Goal: Navigation & Orientation: Find specific page/section

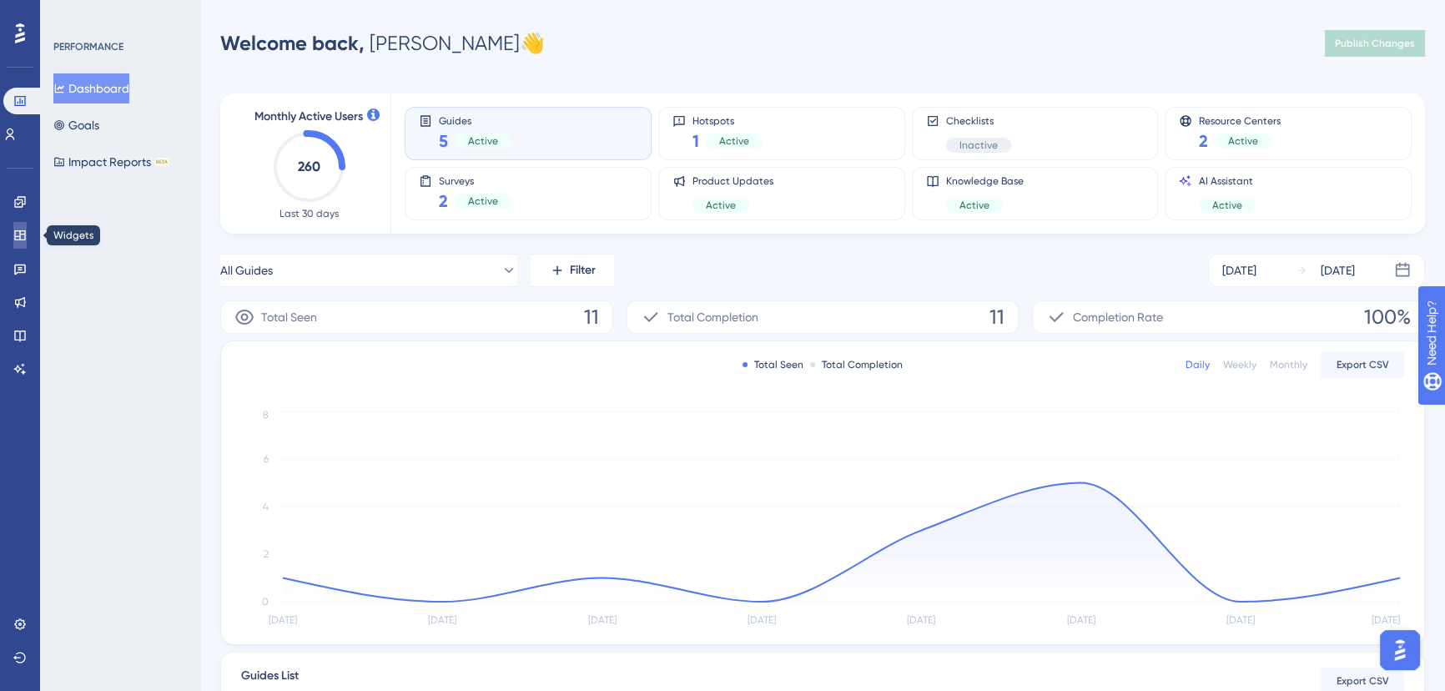
click at [20, 235] on icon at bounding box center [19, 235] width 11 height 10
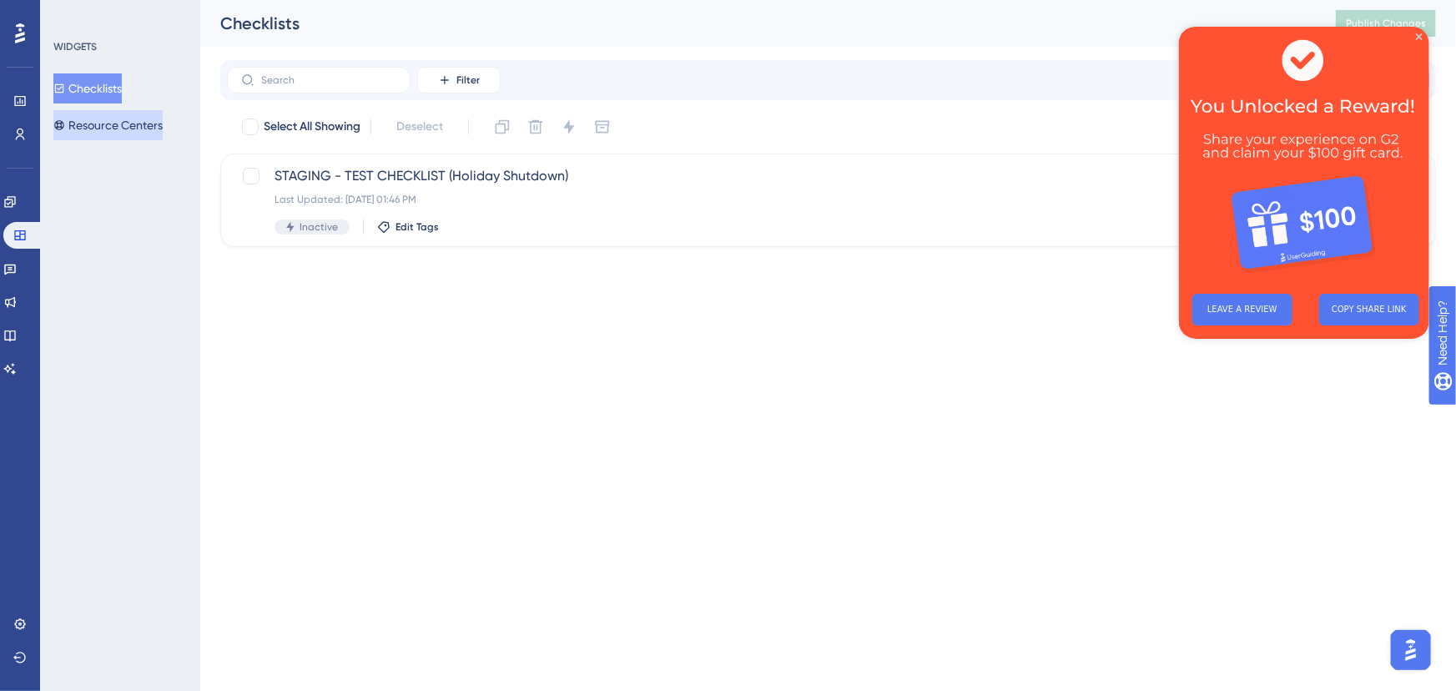
click at [112, 122] on button "Resource Centers" at bounding box center [107, 125] width 109 height 30
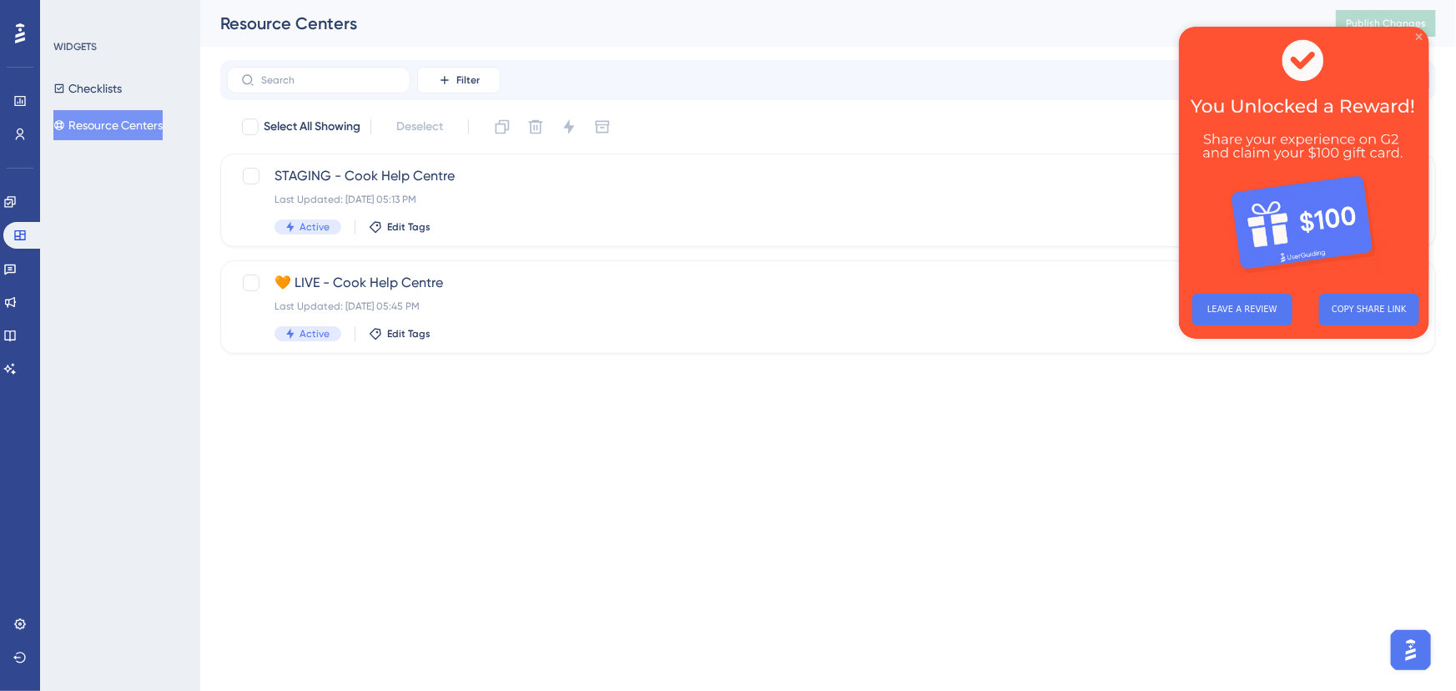
click at [1418, 35] on icon "Close Preview" at bounding box center [1418, 36] width 7 height 7
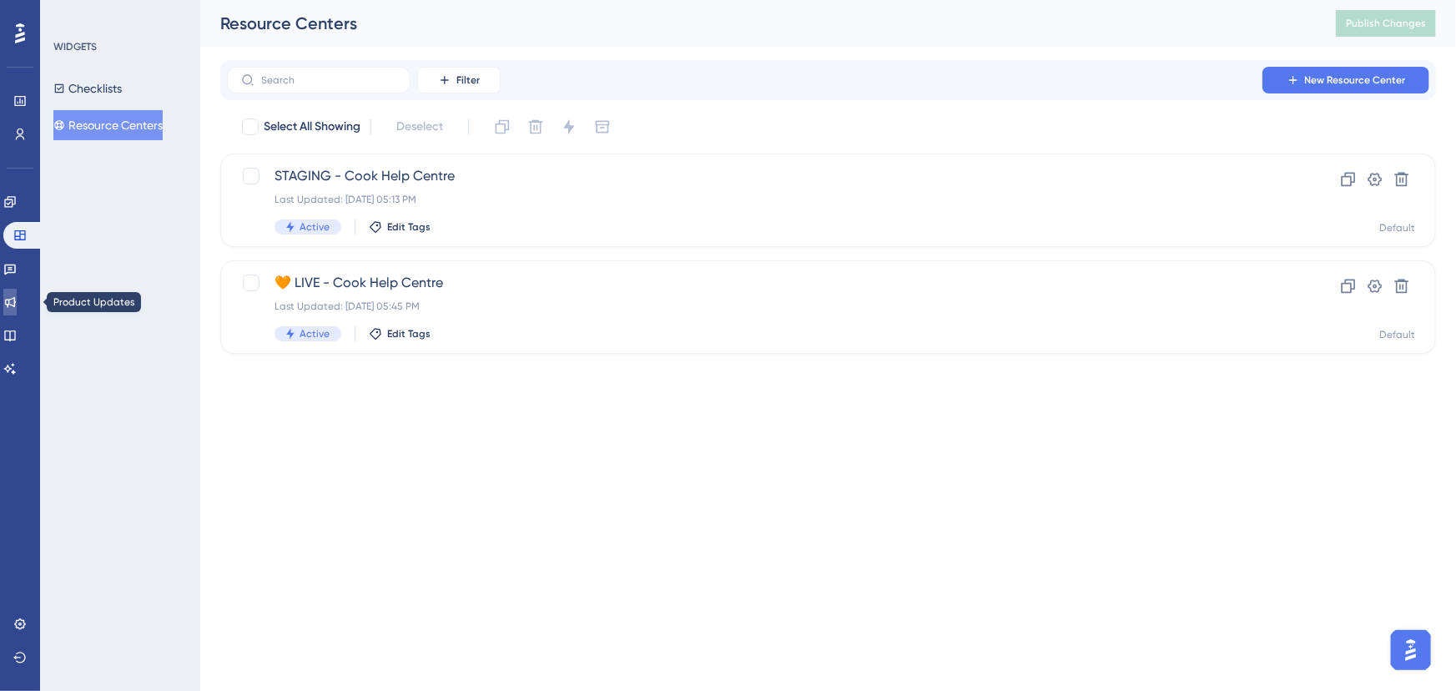
click at [17, 300] on icon at bounding box center [9, 301] width 13 height 13
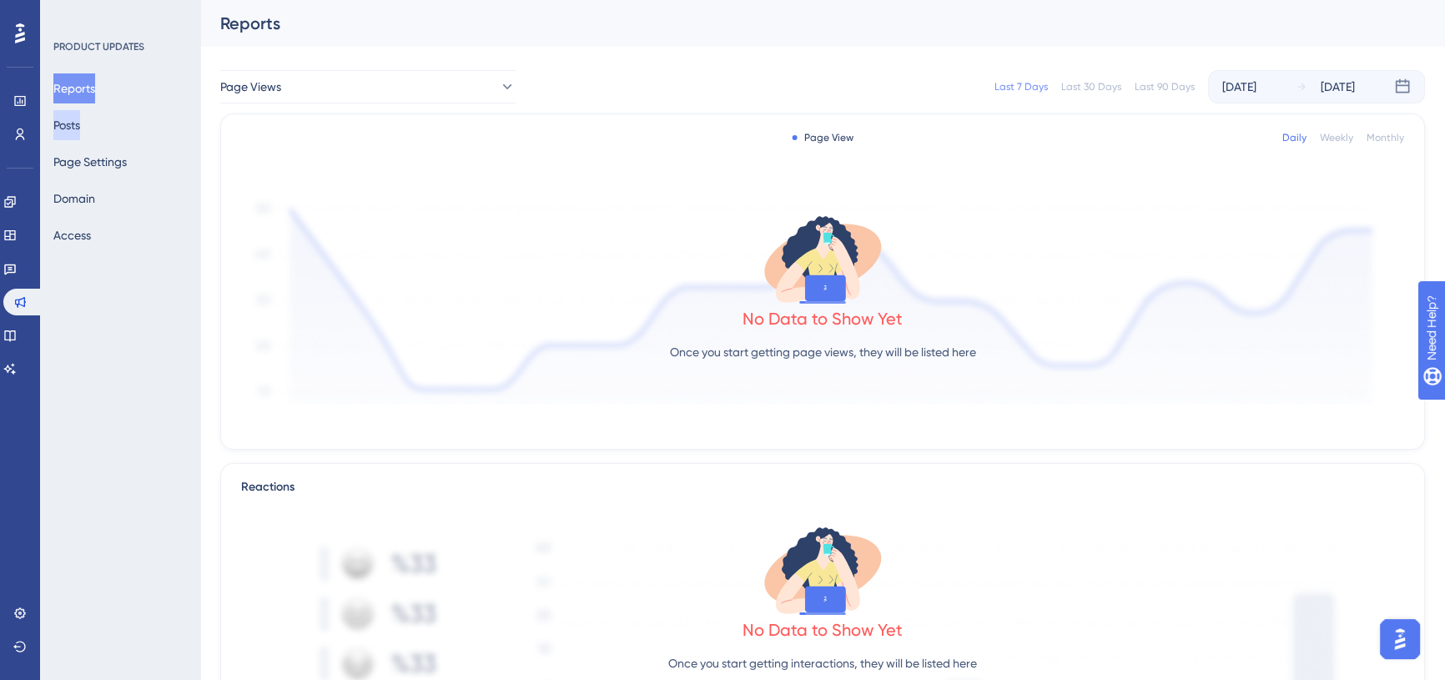
click at [78, 128] on button "Posts" at bounding box center [66, 125] width 27 height 30
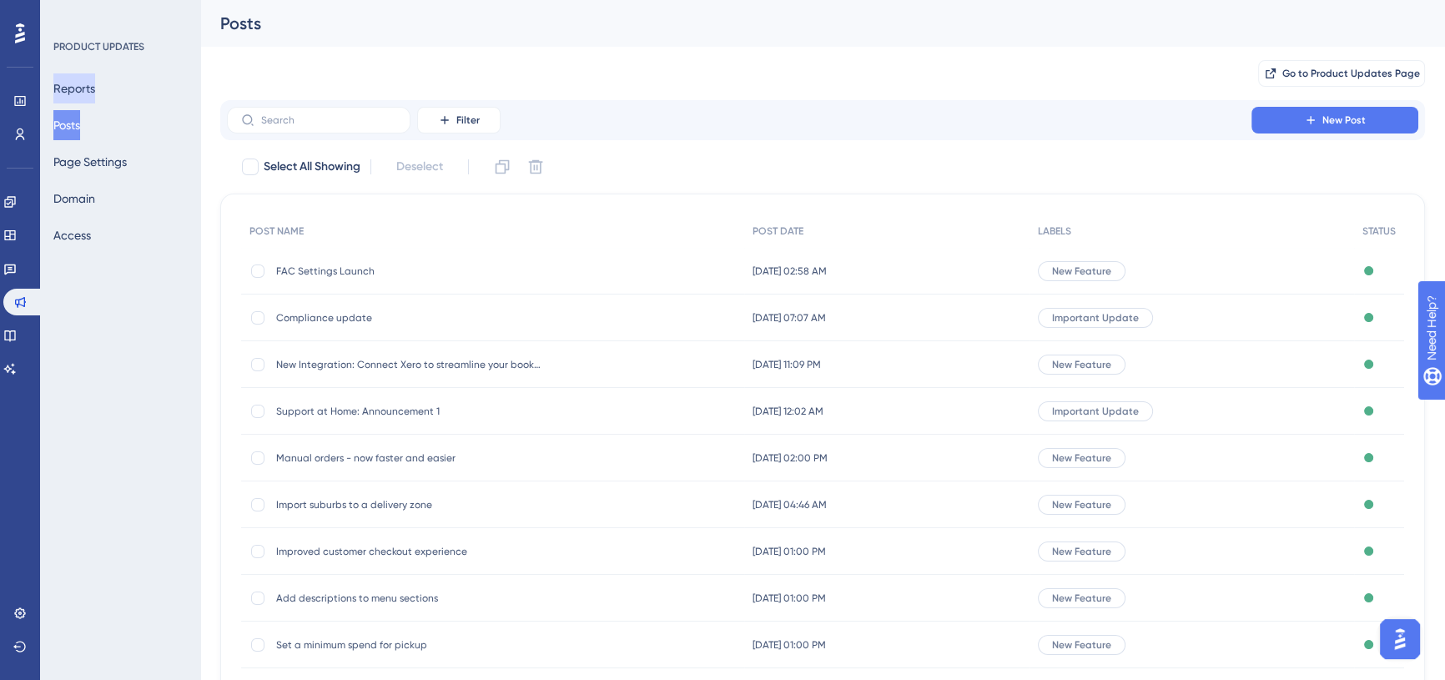
click at [75, 90] on button "Reports" at bounding box center [74, 88] width 42 height 30
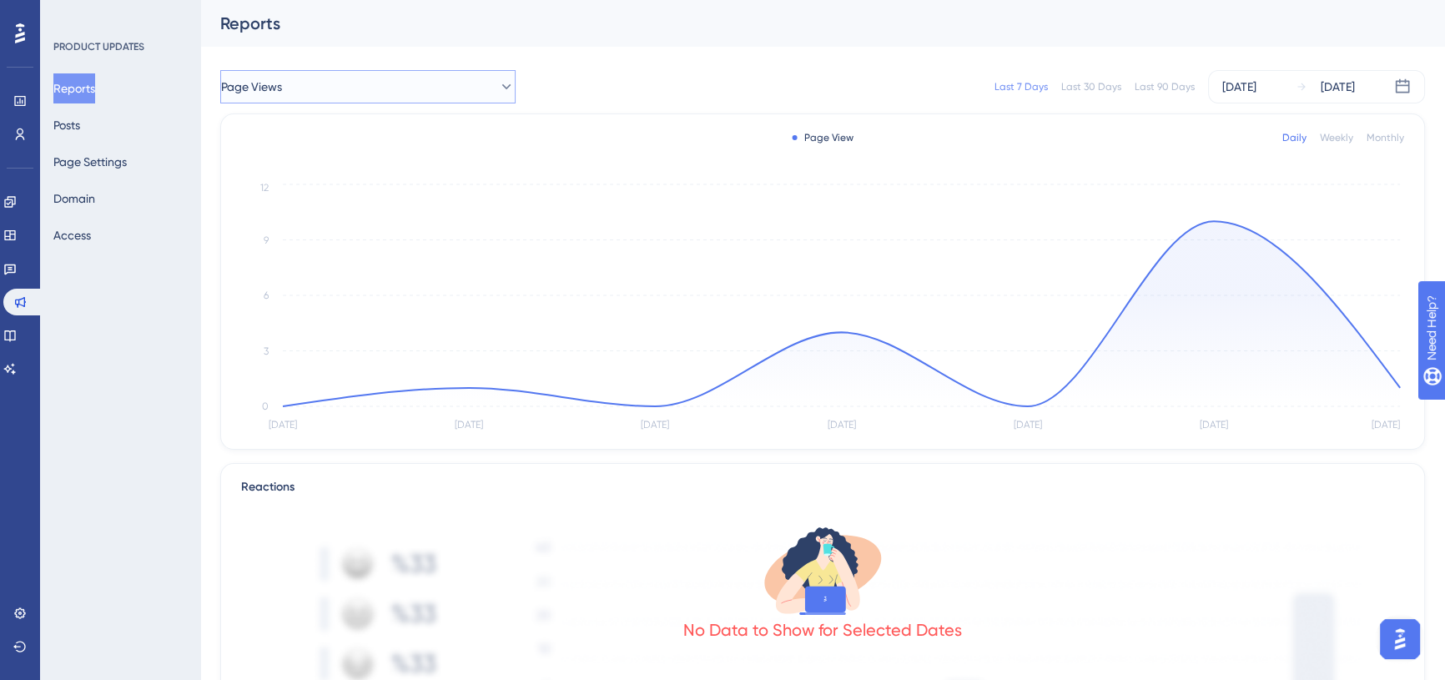
click at [325, 89] on button "Page Views" at bounding box center [367, 86] width 295 height 33
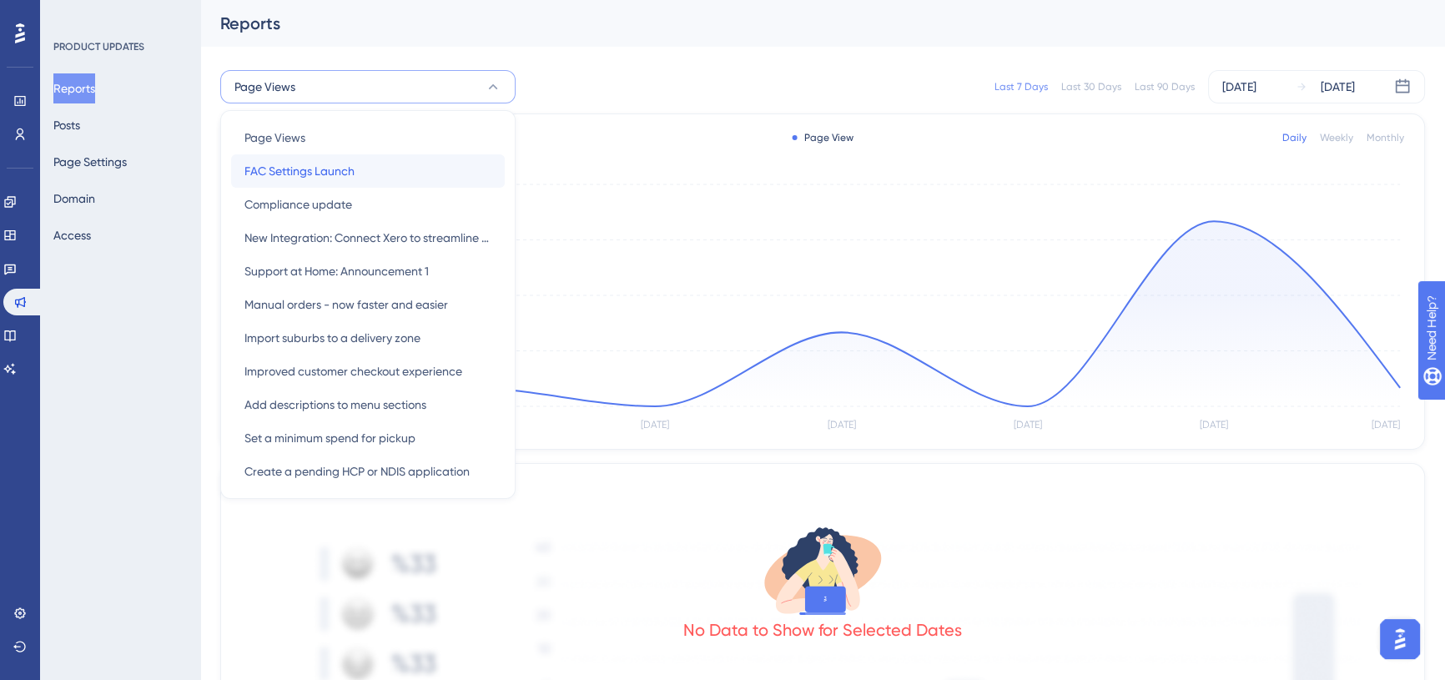
click at [322, 169] on span "FAC Settings Launch" at bounding box center [300, 171] width 110 height 20
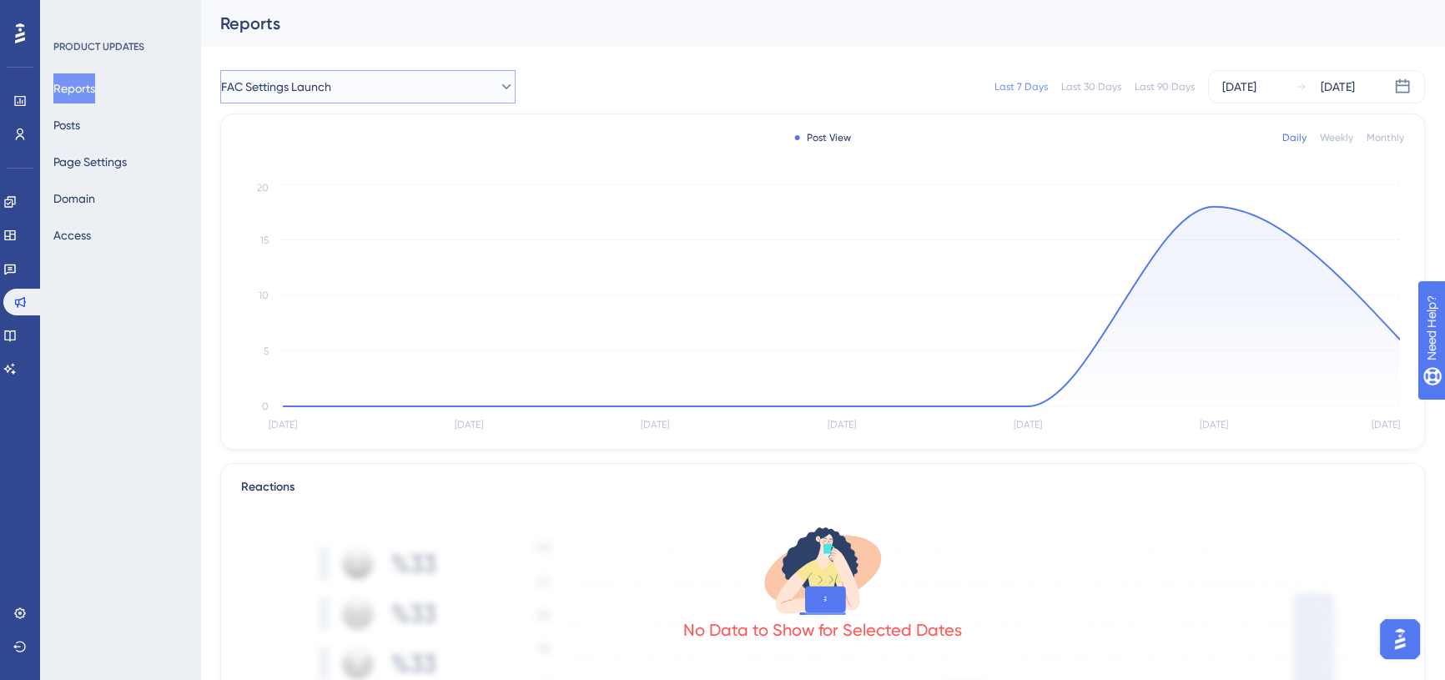
click at [378, 86] on button "FAC Settings Launch" at bounding box center [367, 86] width 295 height 33
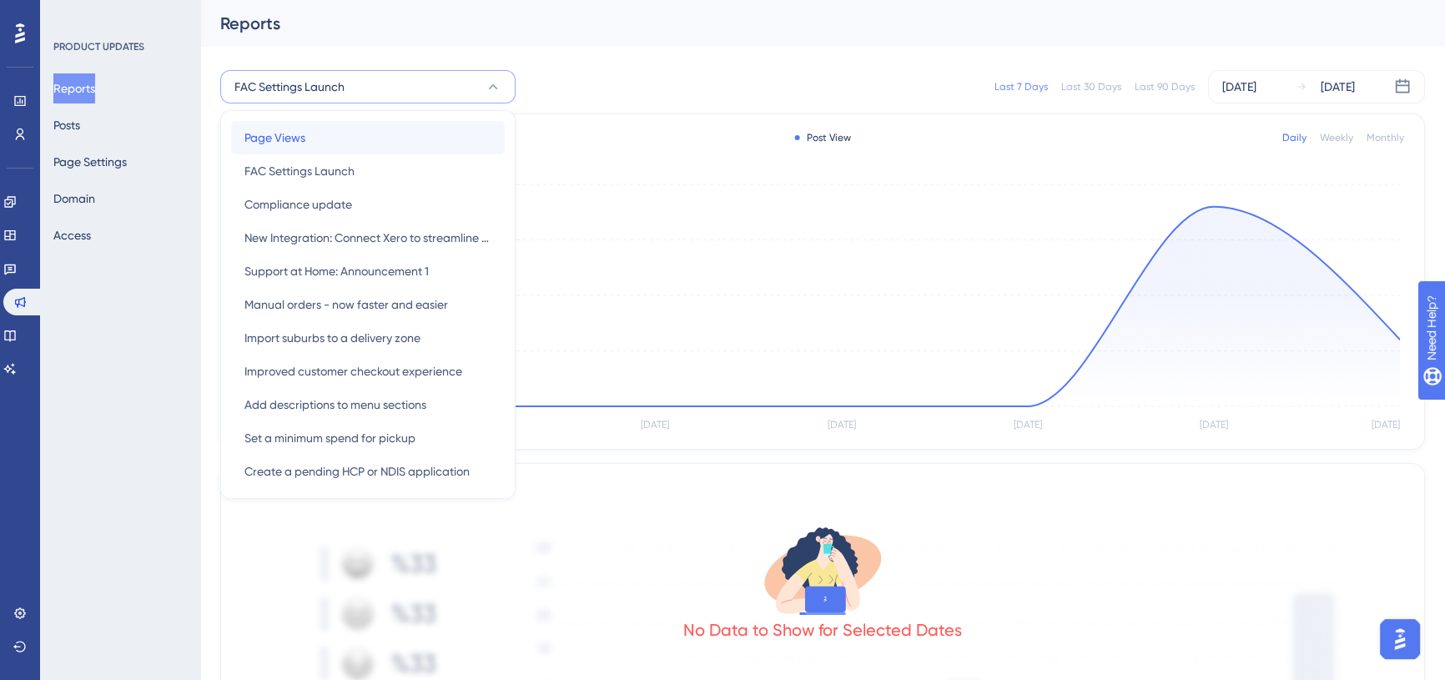
click at [328, 134] on div "Page Views Page Views" at bounding box center [368, 137] width 247 height 33
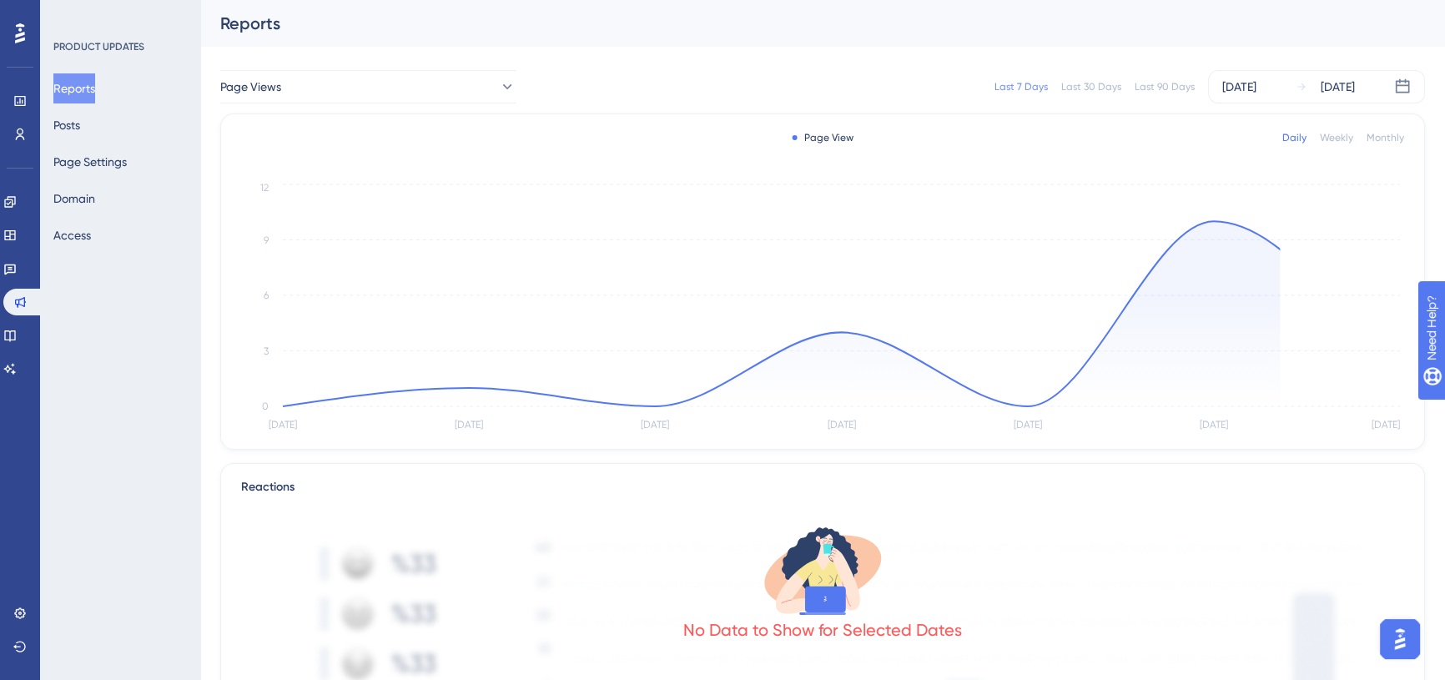
click at [1150, 83] on div "Last 90 Days" at bounding box center [1165, 86] width 60 height 13
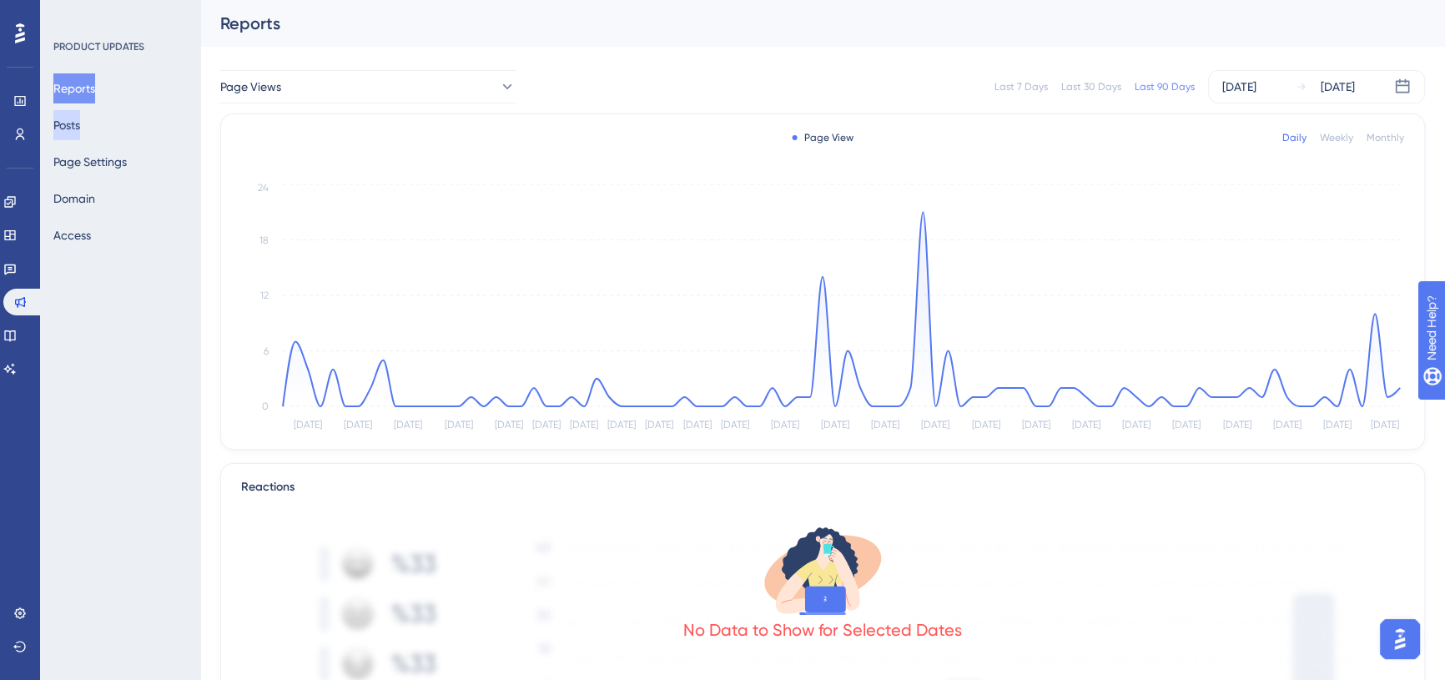
click at [72, 127] on button "Posts" at bounding box center [66, 125] width 27 height 30
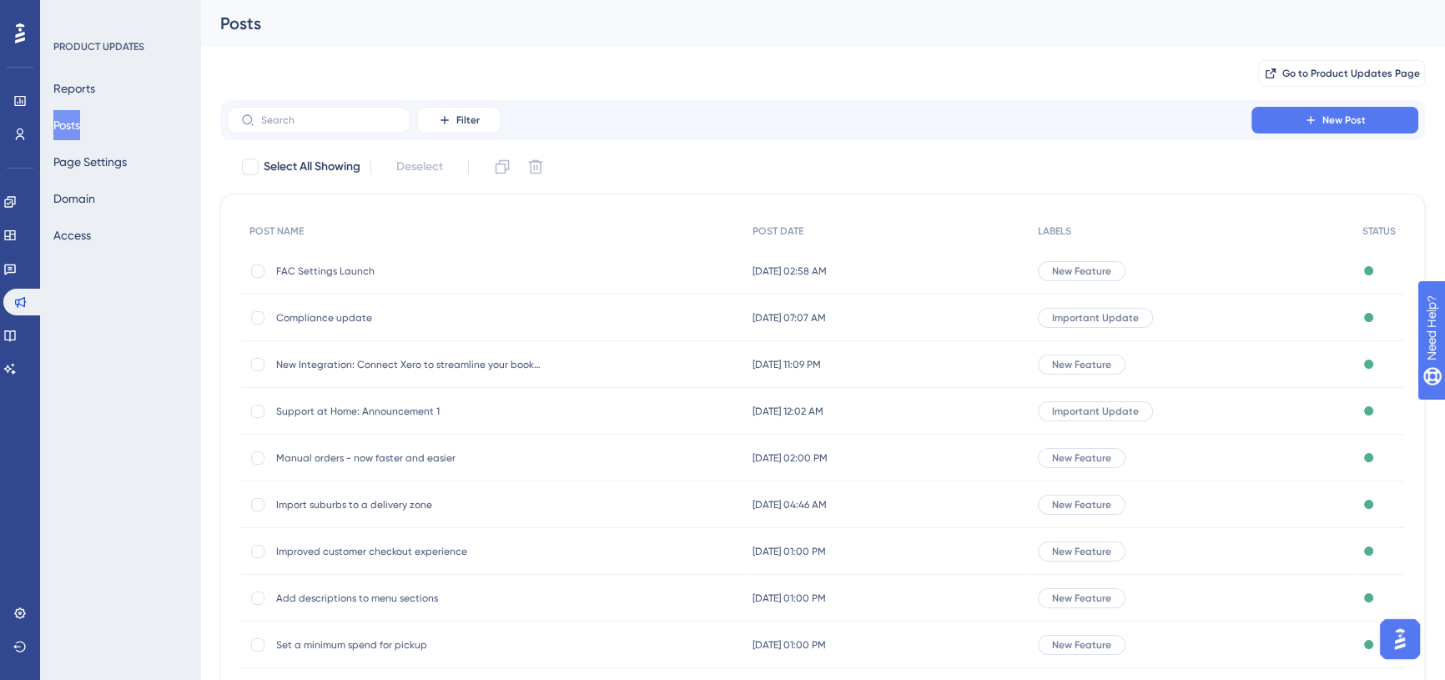
click at [365, 273] on span "FAC Settings Launch" at bounding box center [409, 271] width 267 height 13
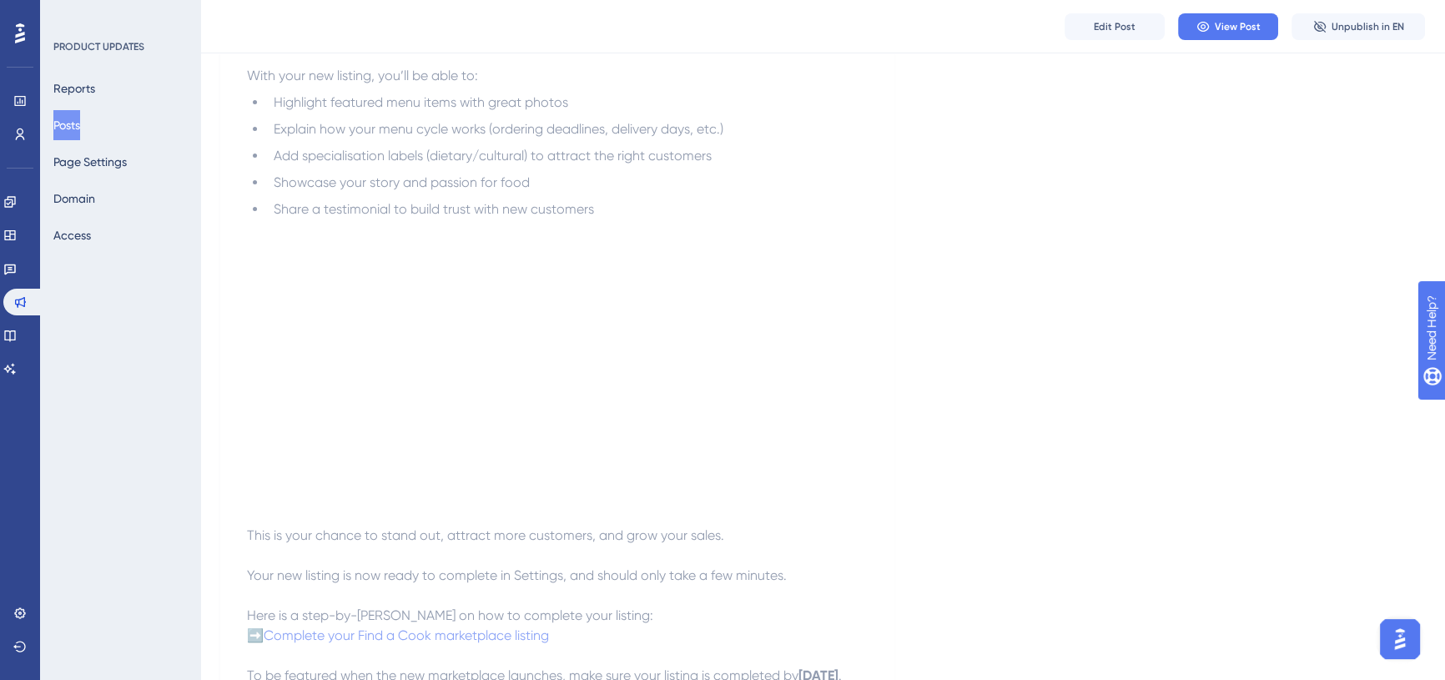
scroll to position [910, 0]
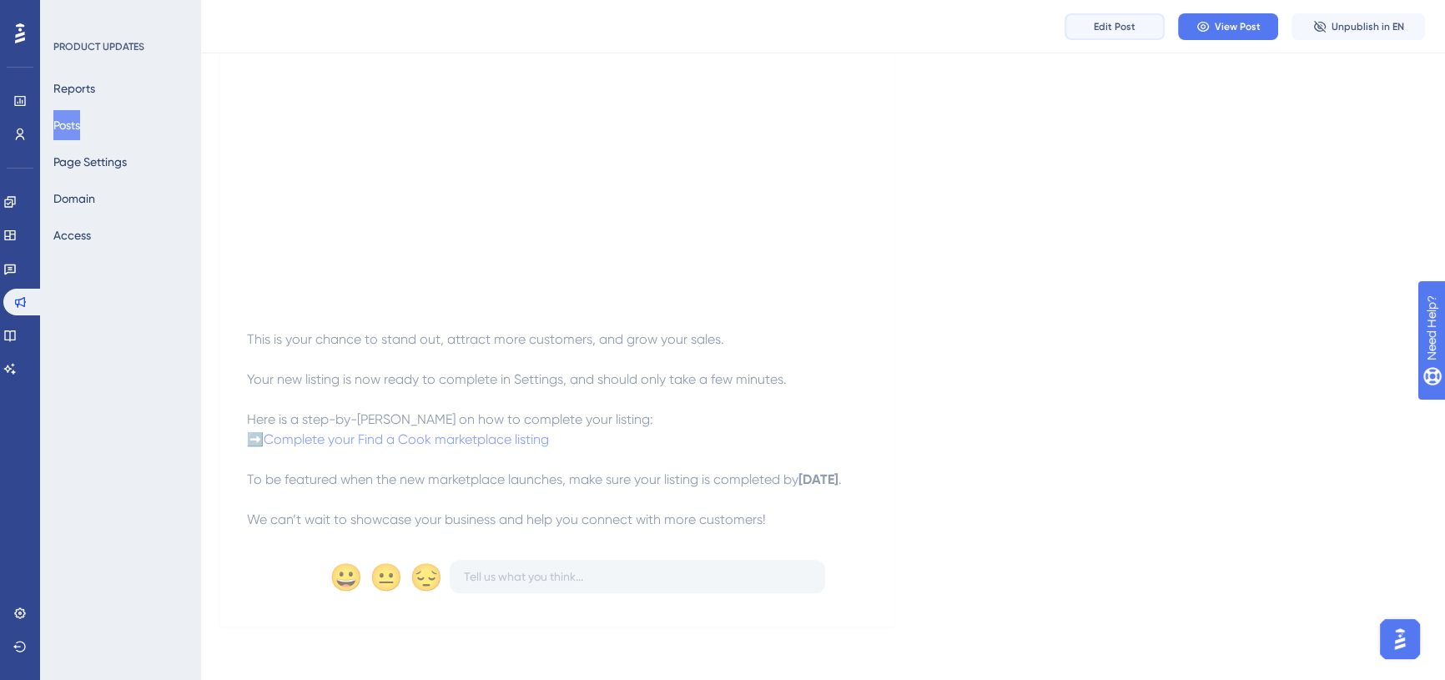
click at [1122, 27] on span "Edit Post" at bounding box center [1115, 26] width 42 height 13
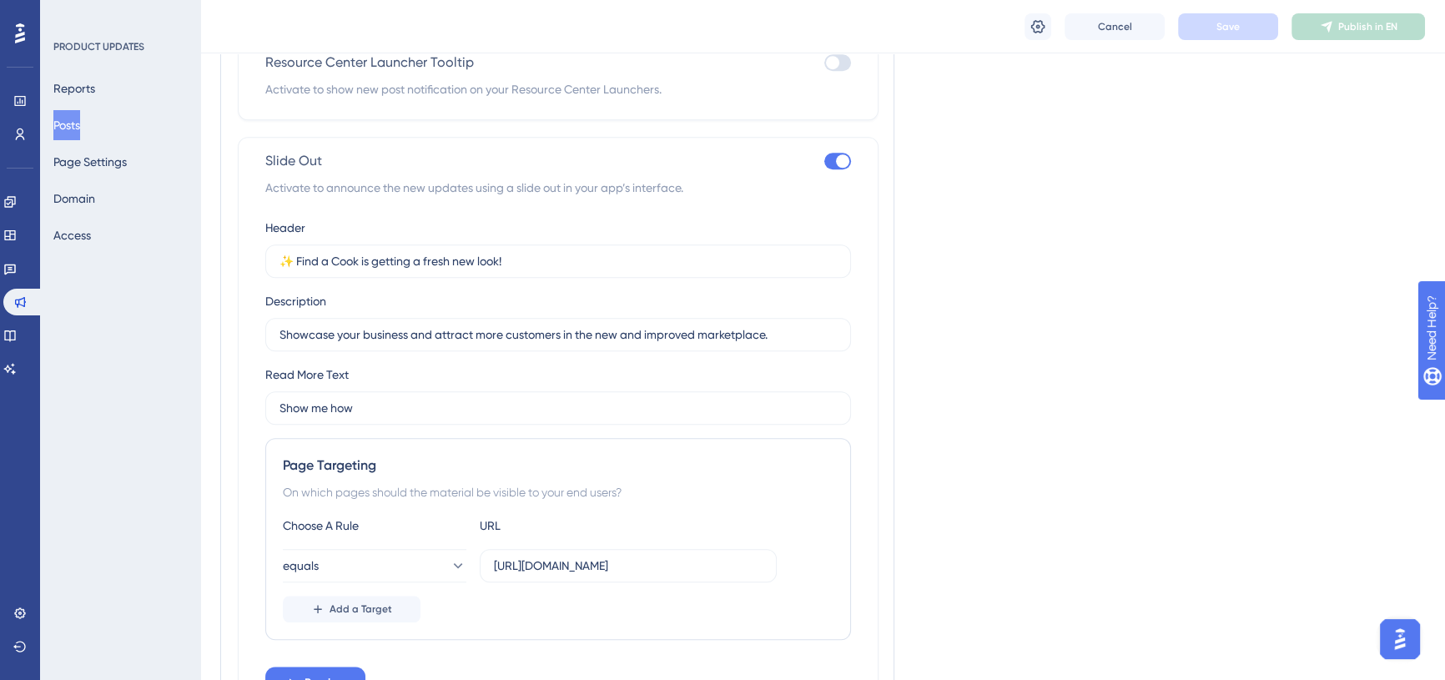
scroll to position [1669, 0]
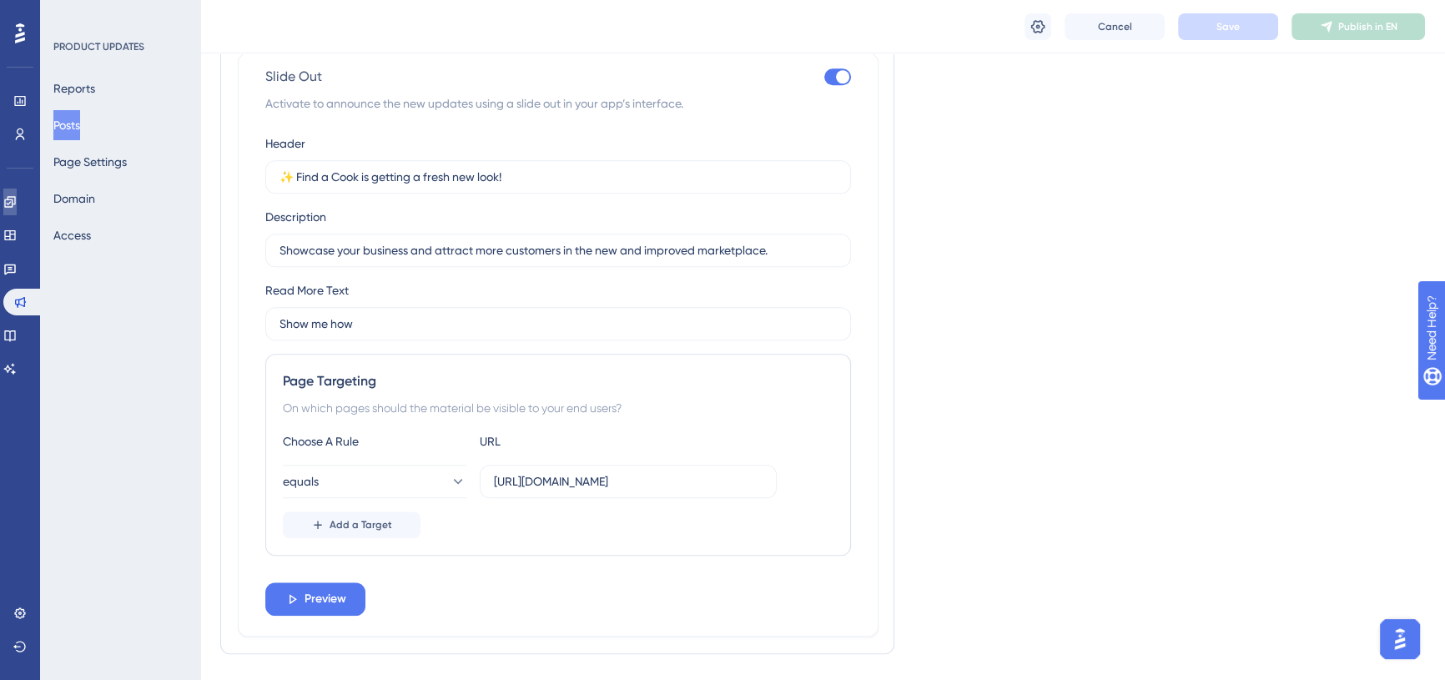
click at [17, 206] on link at bounding box center [9, 202] width 13 height 27
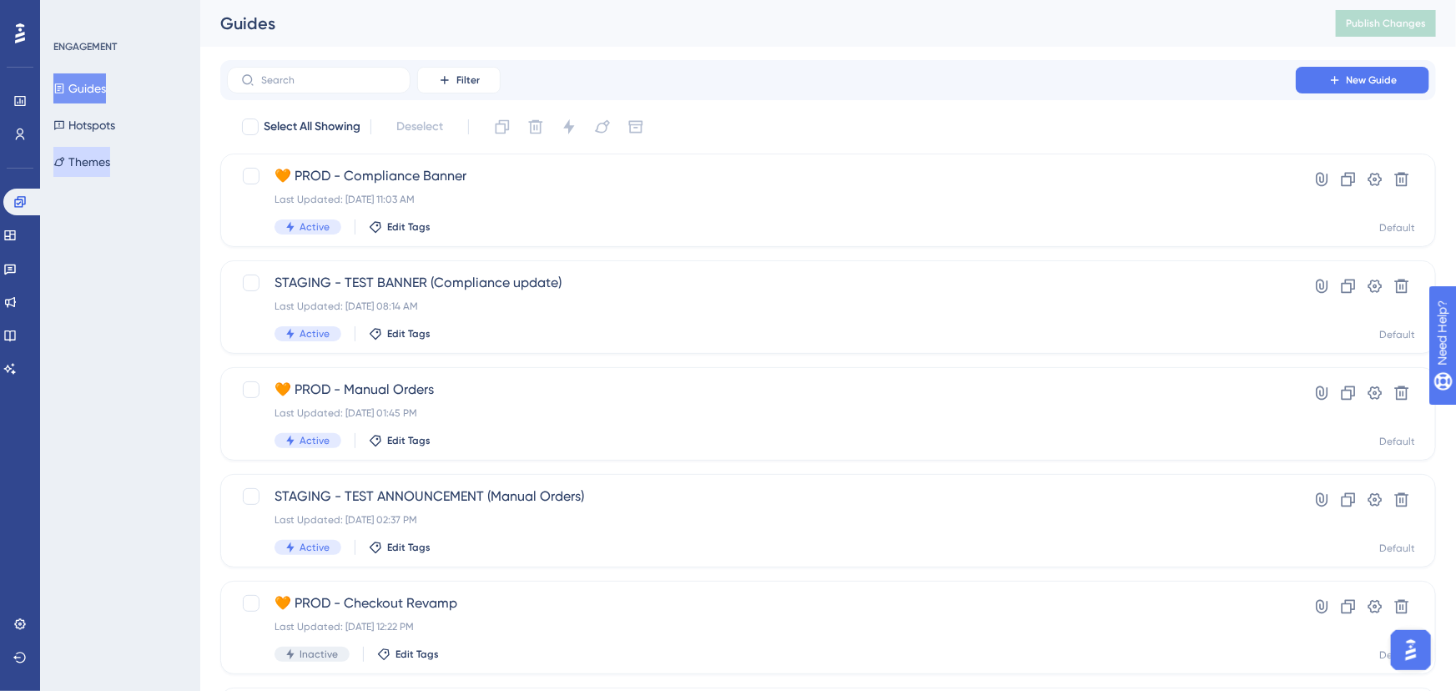
click at [104, 153] on button "Themes" at bounding box center [81, 162] width 57 height 30
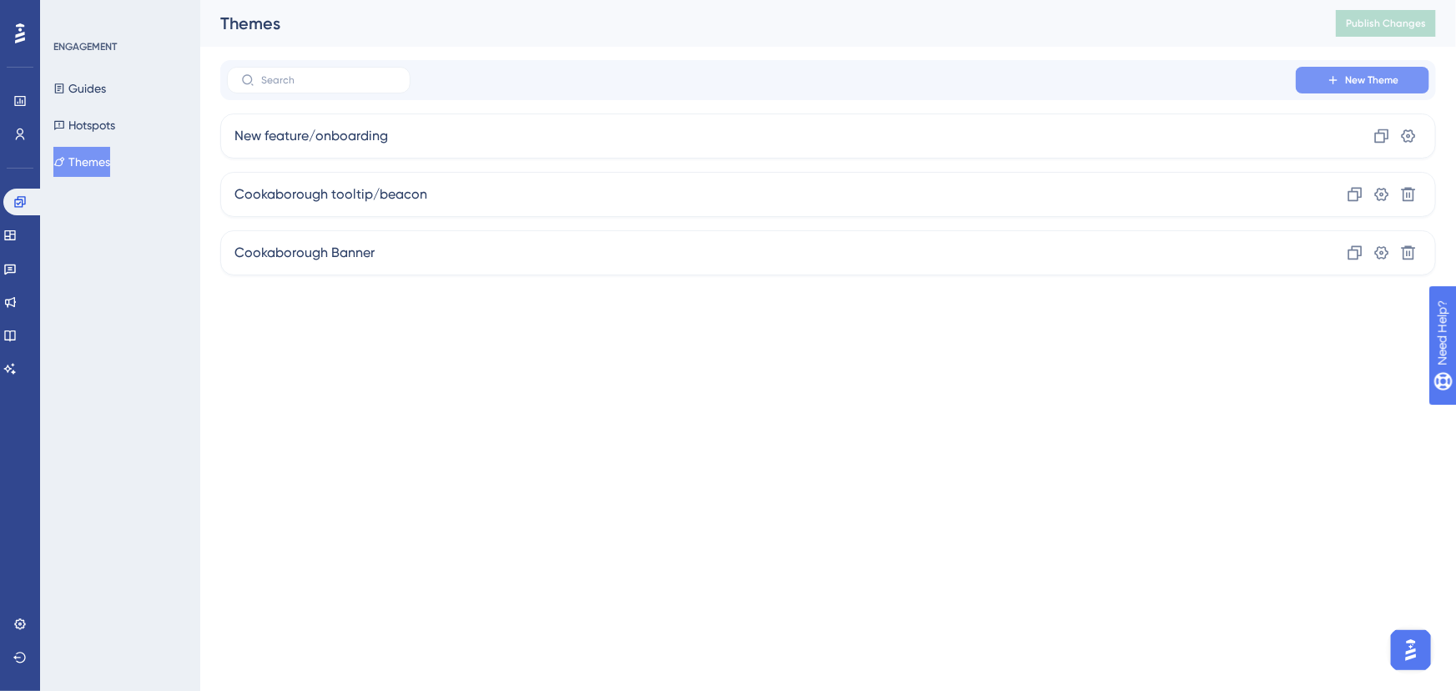
click at [1369, 81] on span "New Theme" at bounding box center [1371, 79] width 53 height 13
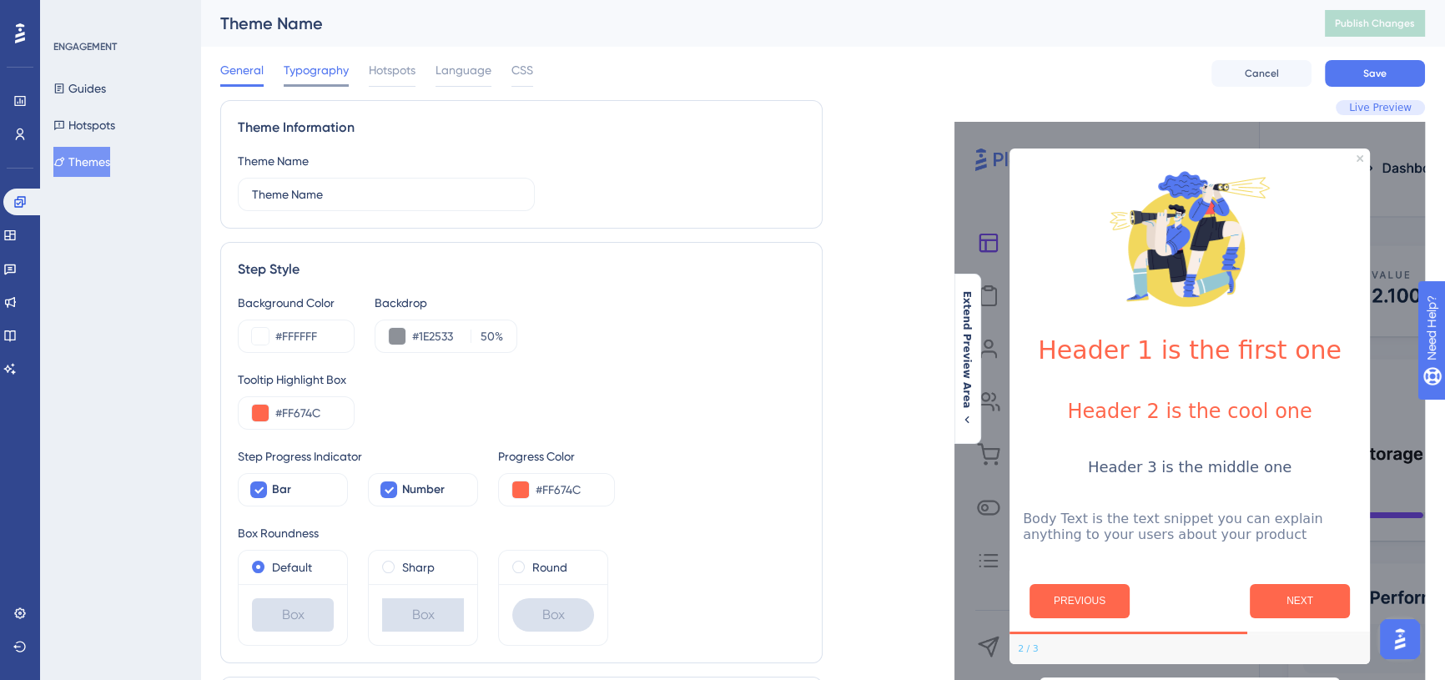
click at [325, 65] on span "Typography" at bounding box center [316, 70] width 65 height 20
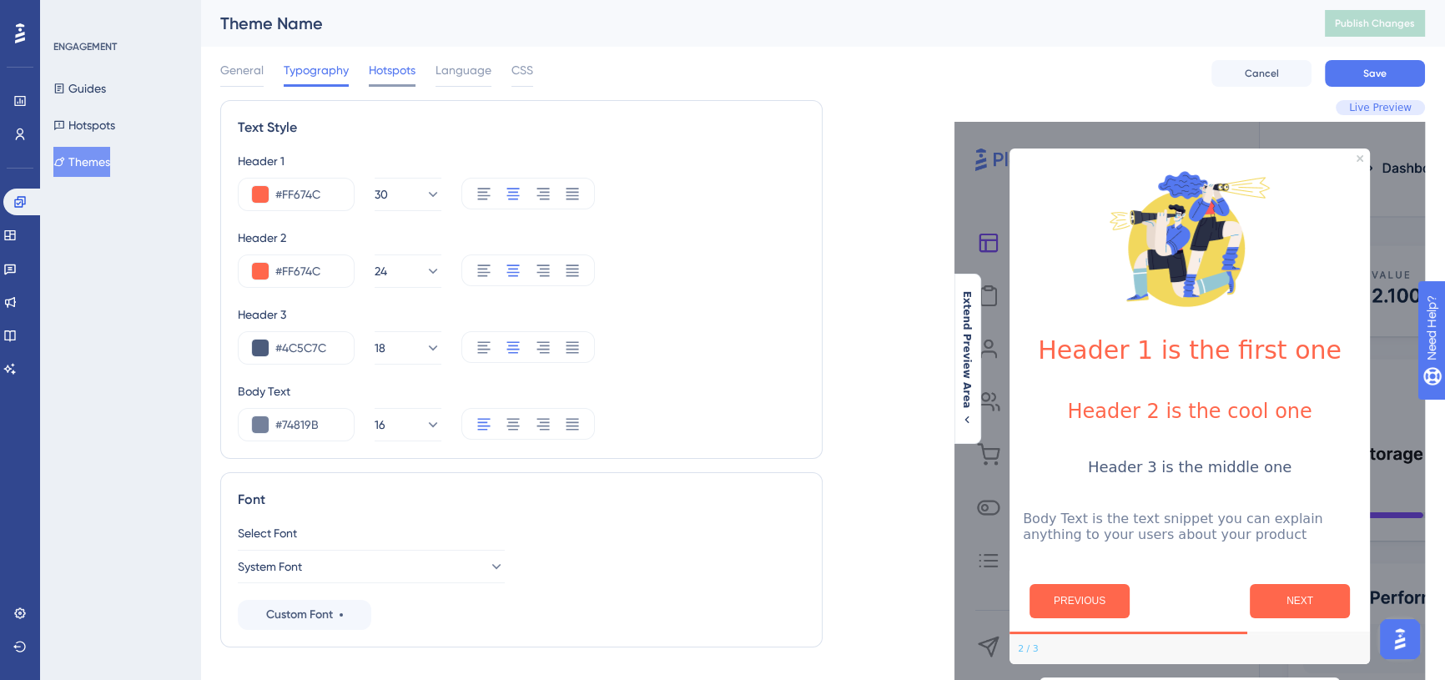
click at [376, 69] on span "Hotspots" at bounding box center [392, 70] width 47 height 20
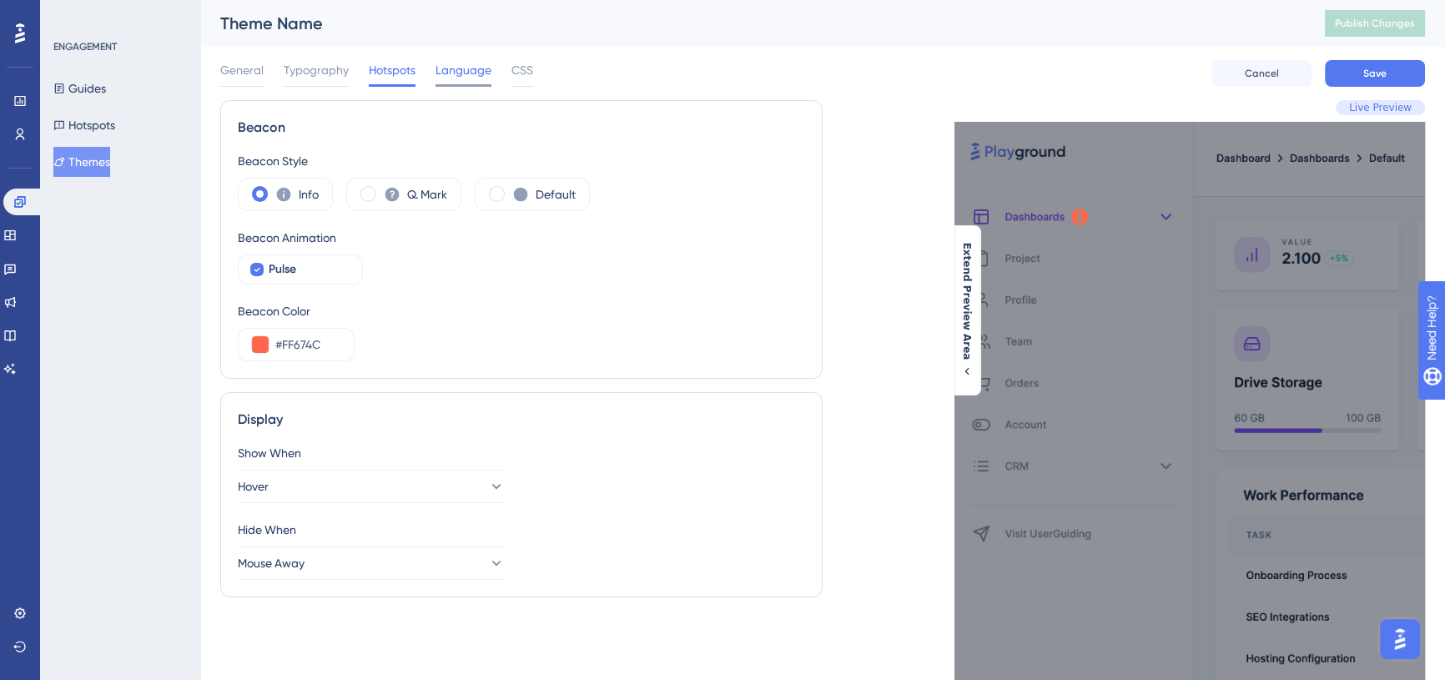
click at [456, 78] on span "Language" at bounding box center [464, 70] width 56 height 20
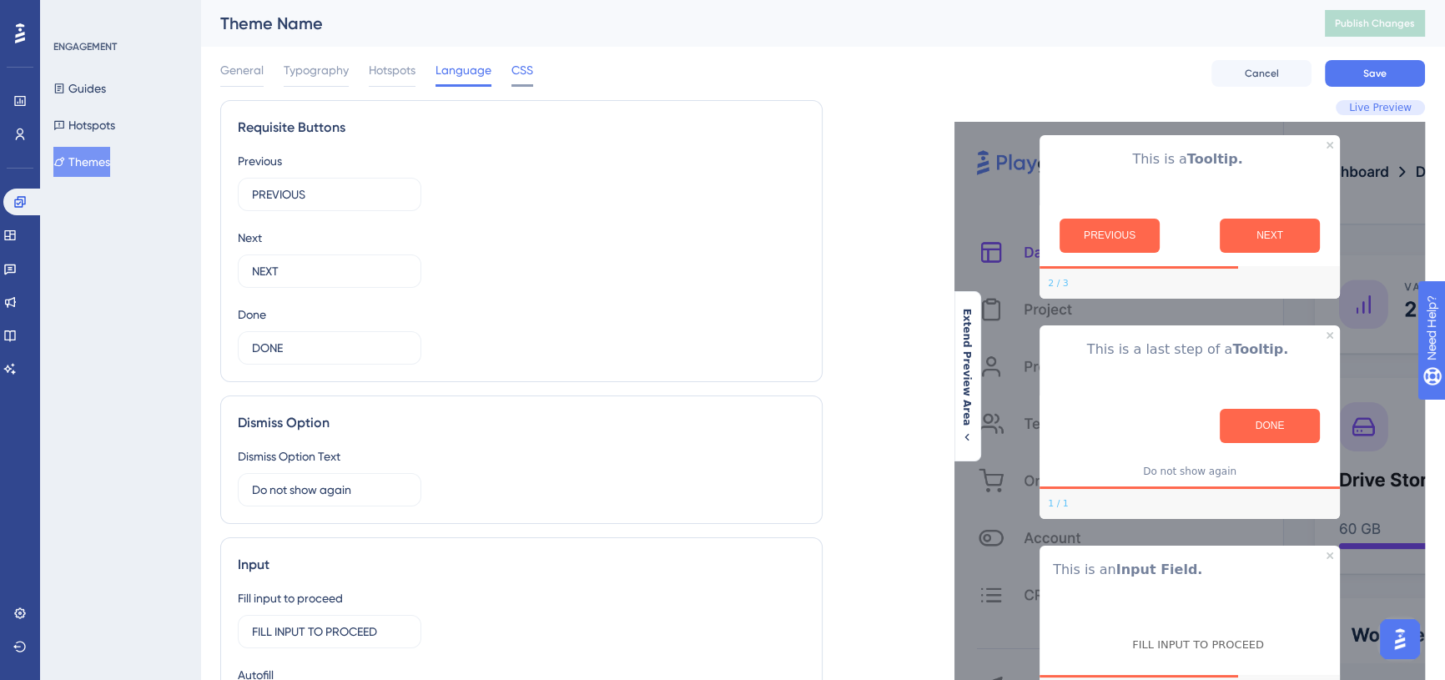
click at [520, 72] on span "CSS" at bounding box center [523, 70] width 22 height 20
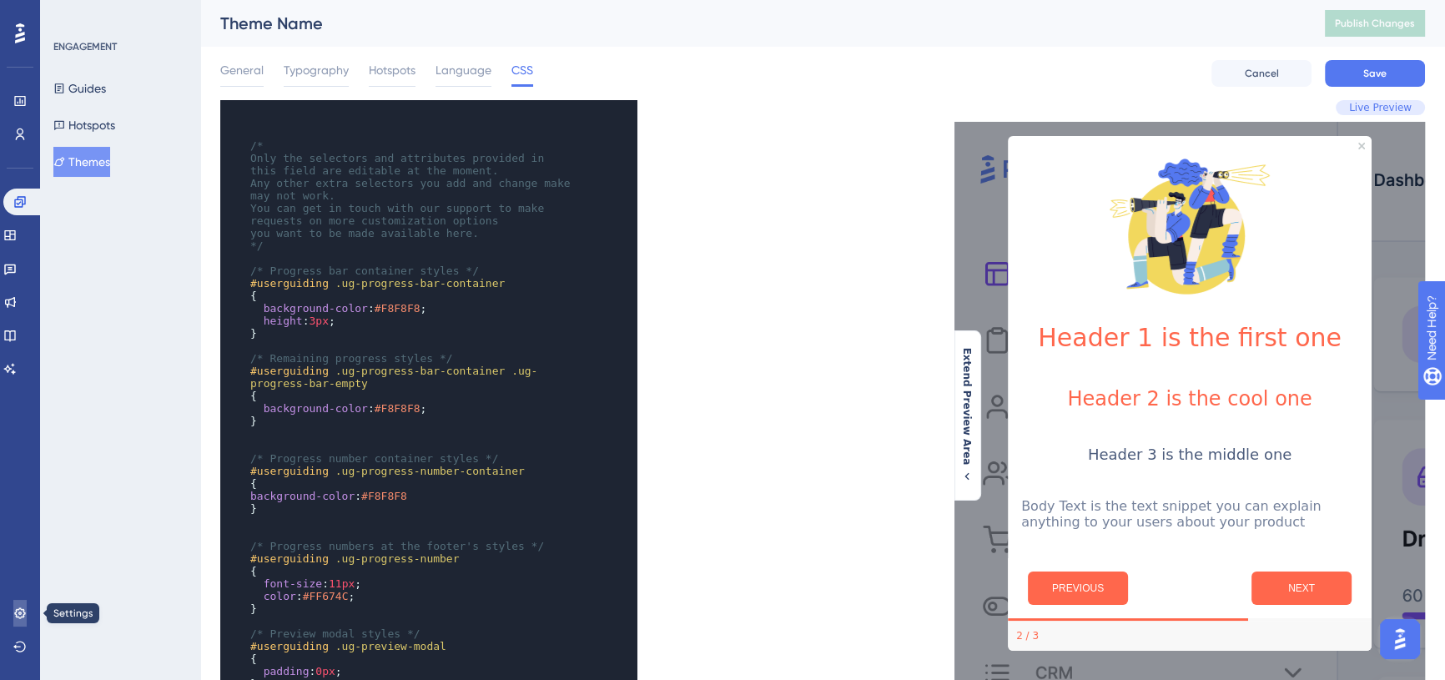
click at [23, 614] on icon at bounding box center [19, 613] width 13 height 13
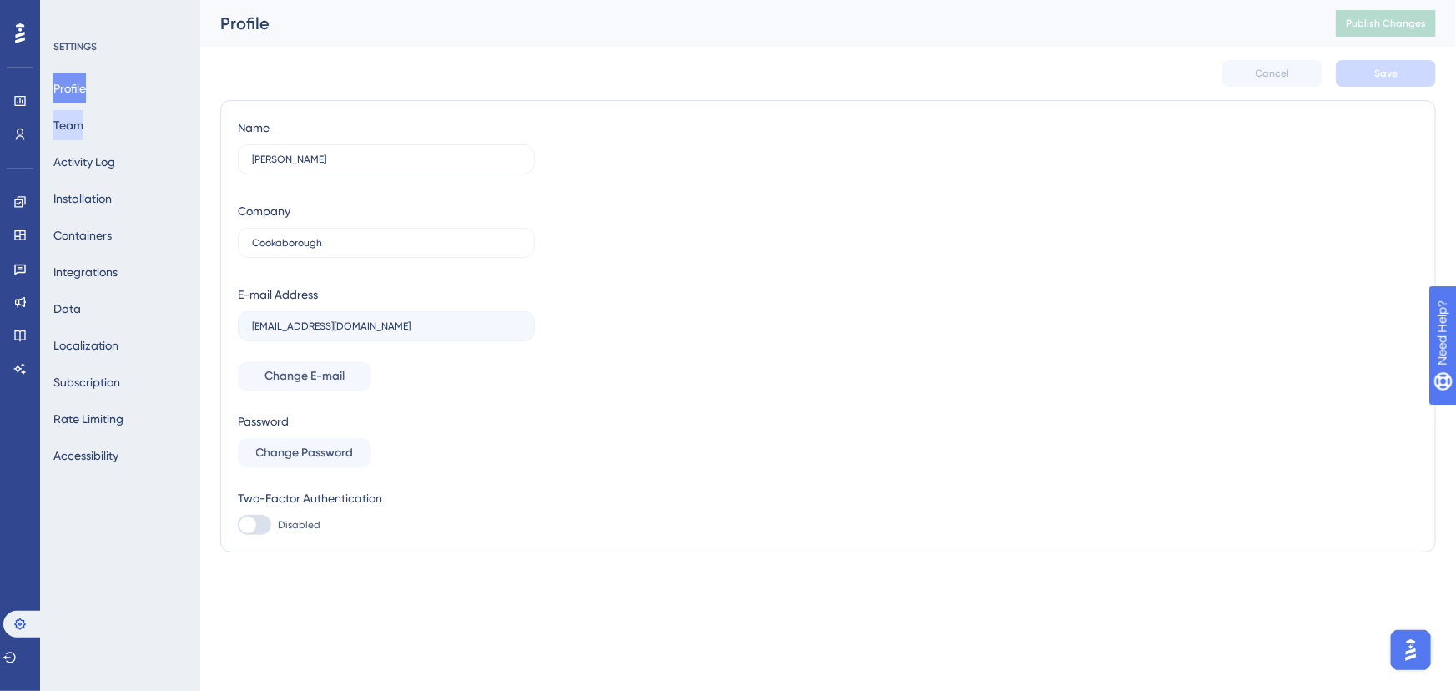
click at [79, 125] on button "Team" at bounding box center [68, 125] width 30 height 30
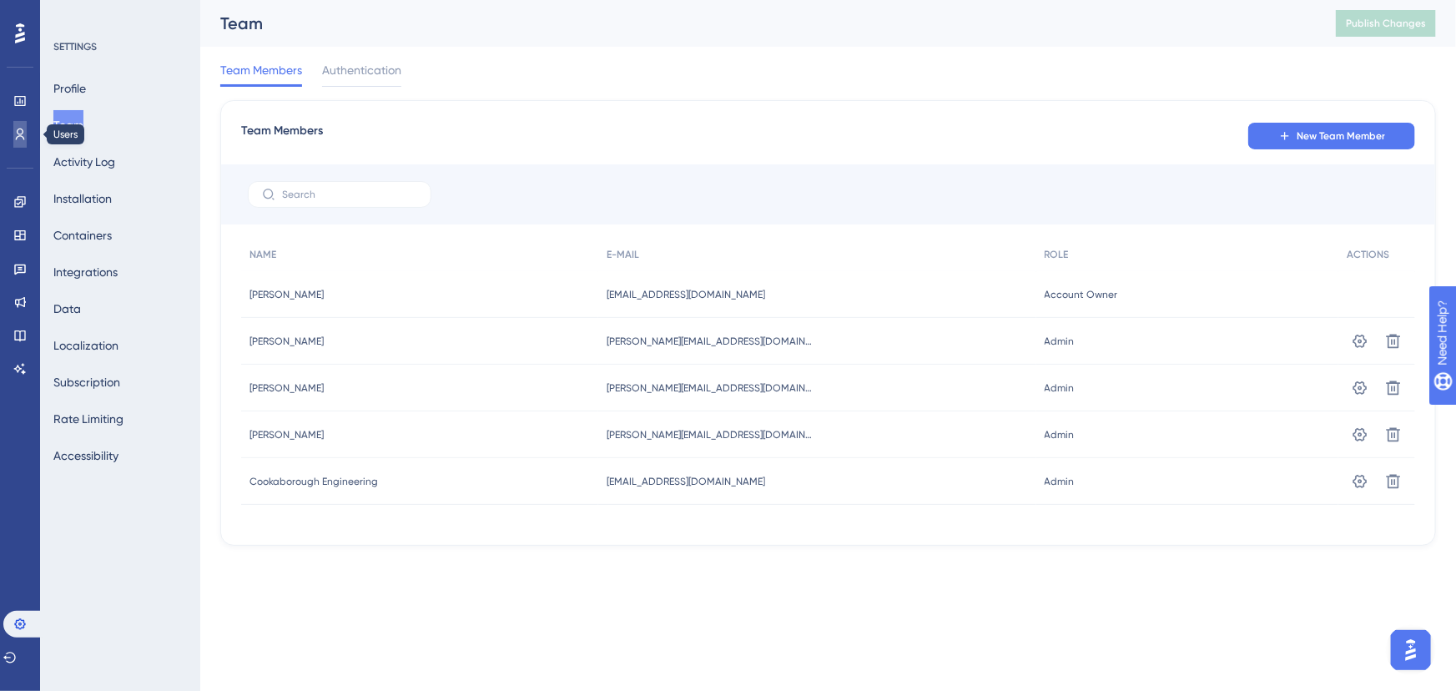
click at [23, 132] on icon at bounding box center [20, 135] width 9 height 12
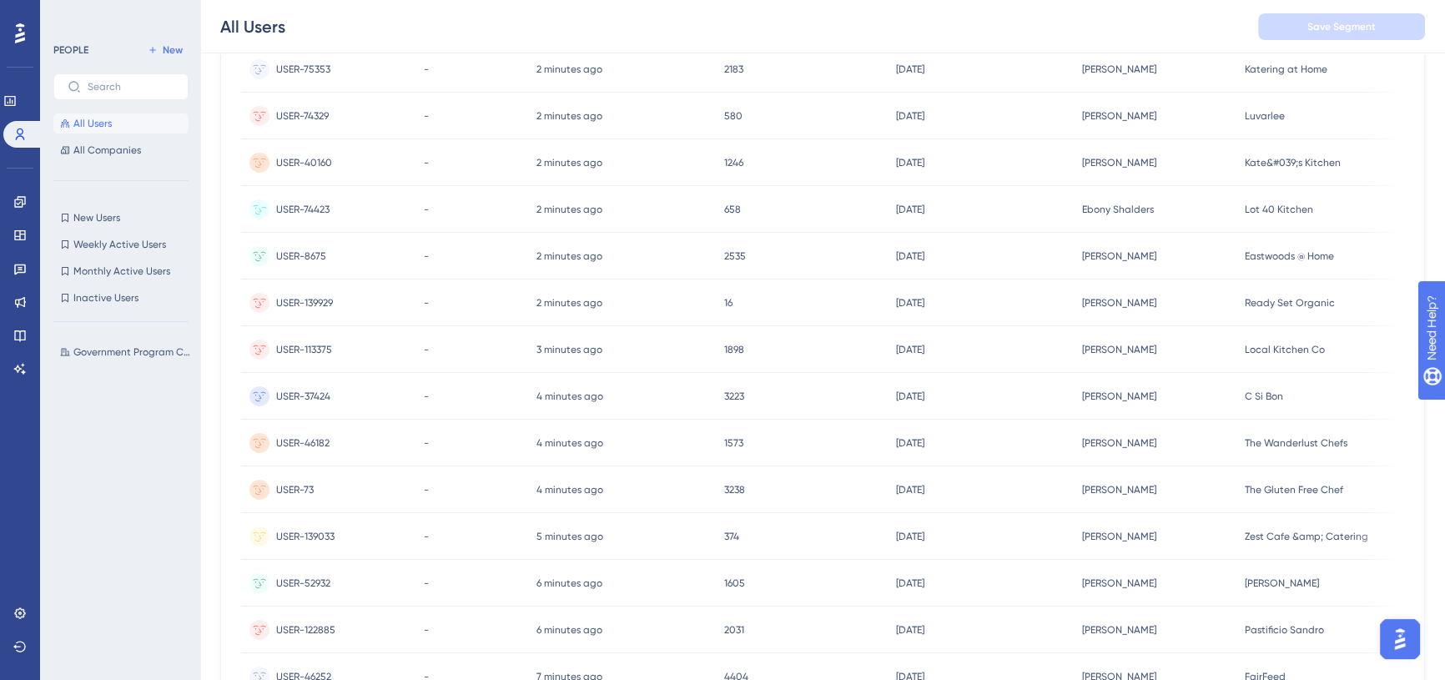
scroll to position [379, 0]
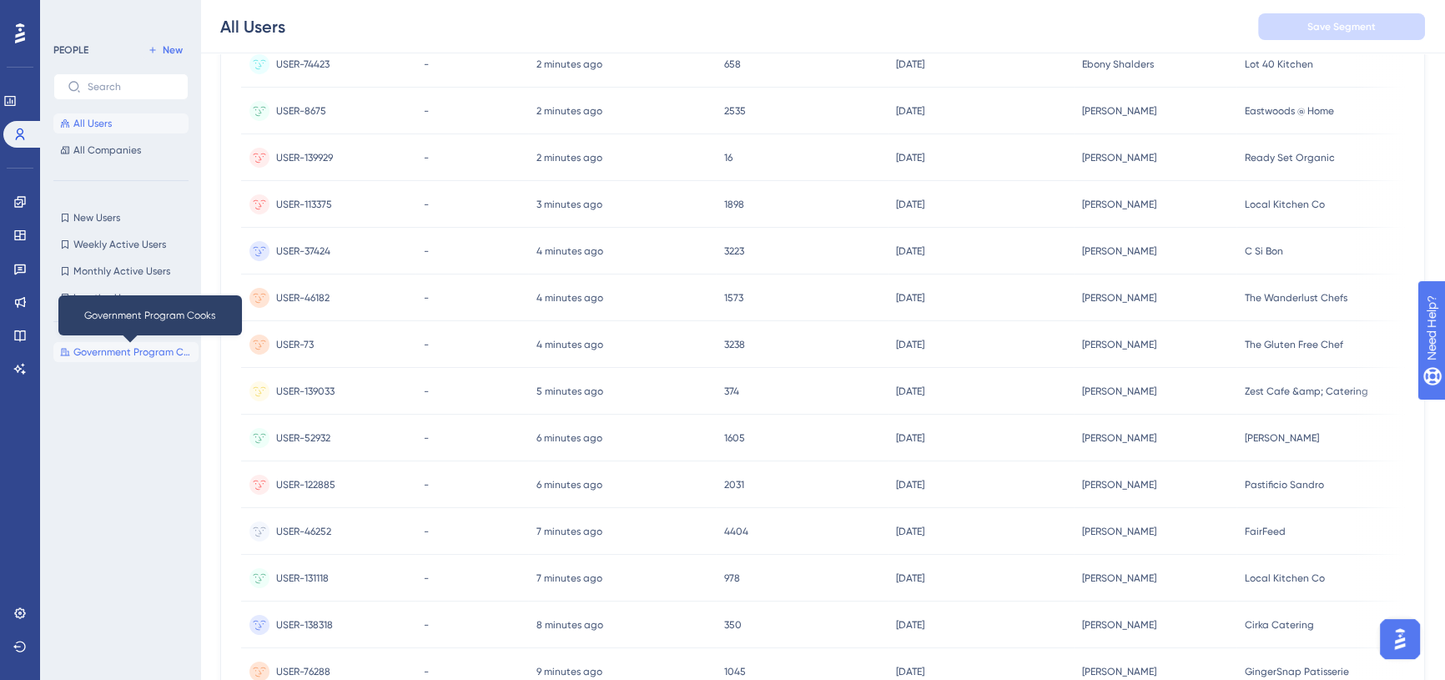
click at [134, 351] on span "Government Program Cooks" at bounding box center [132, 352] width 119 height 13
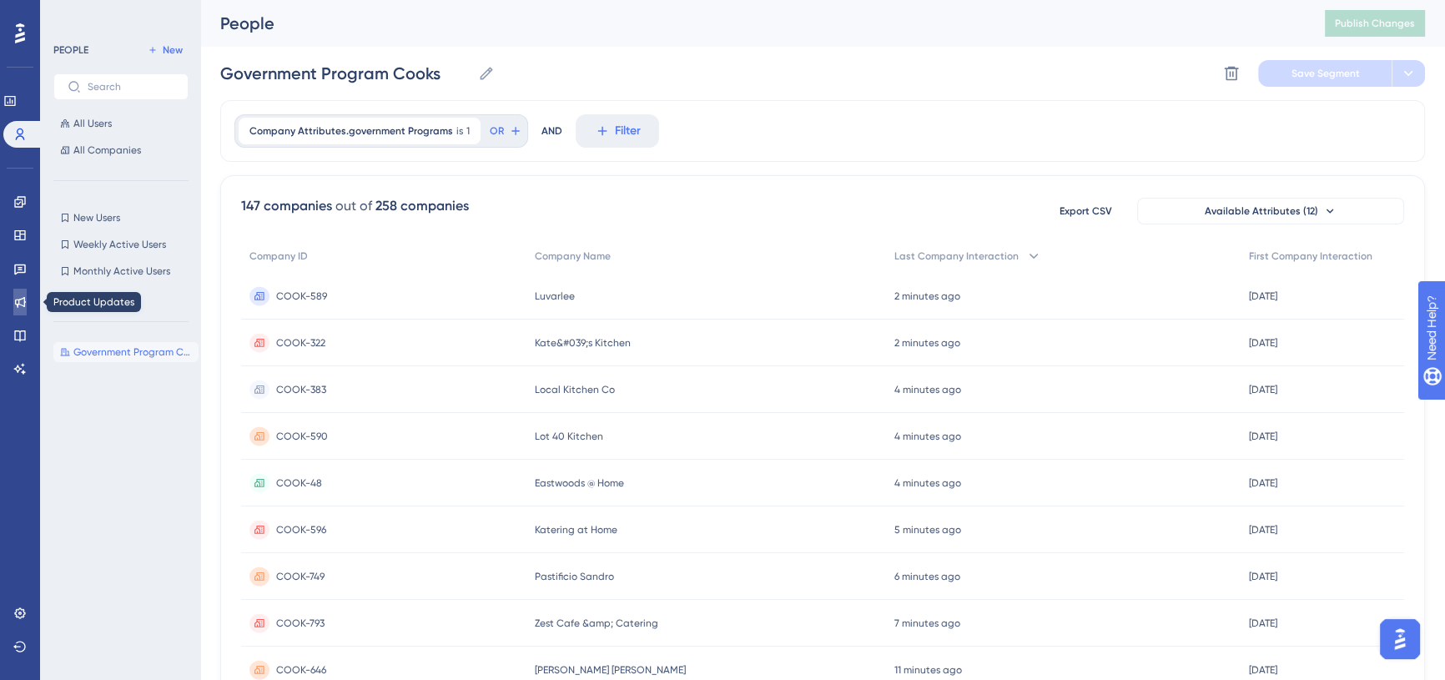
click at [23, 292] on link at bounding box center [19, 302] width 13 height 27
